Goal: Find specific page/section: Find specific page/section

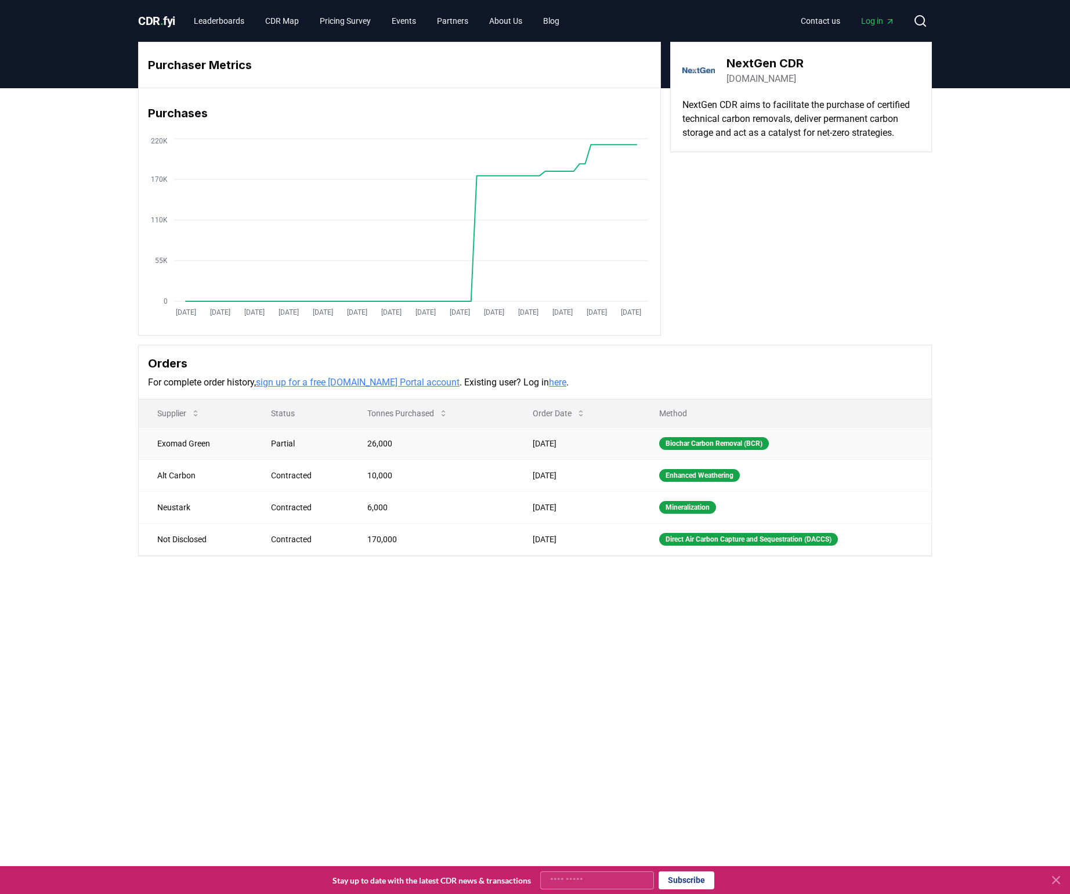
click at [271, 444] on div "Partial" at bounding box center [305, 443] width 68 height 12
